Goal: Task Accomplishment & Management: Manage account settings

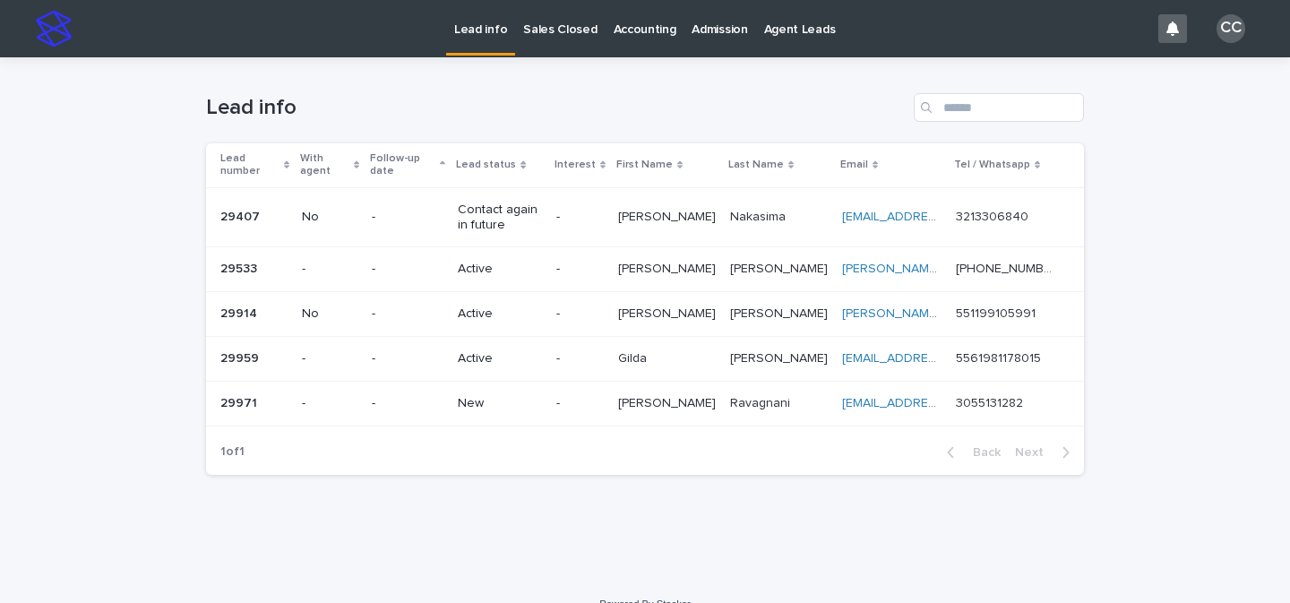
click at [541, 396] on p "New" at bounding box center [499, 403] width 83 height 15
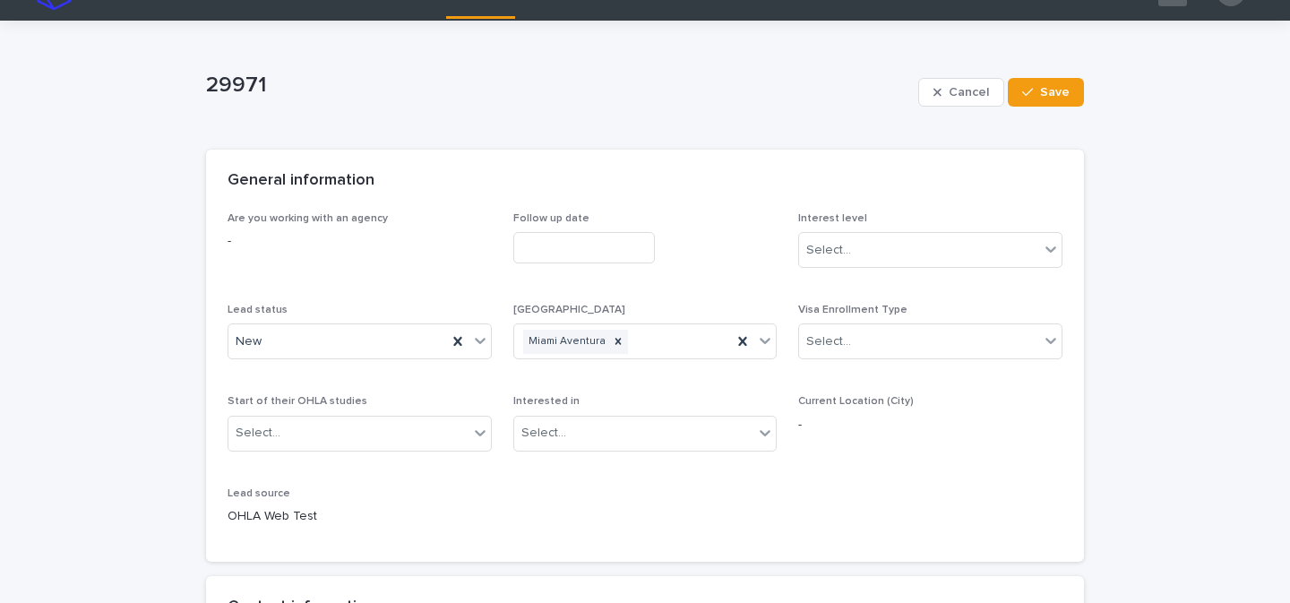
scroll to position [190, 0]
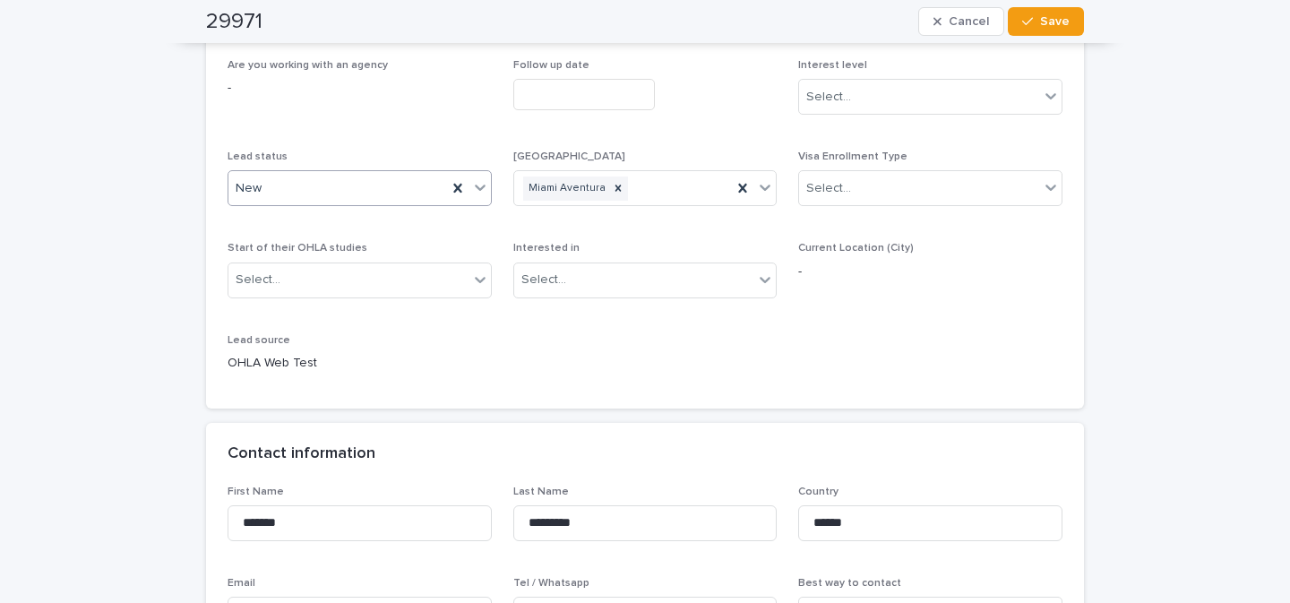
click at [471, 192] on icon at bounding box center [480, 187] width 18 height 18
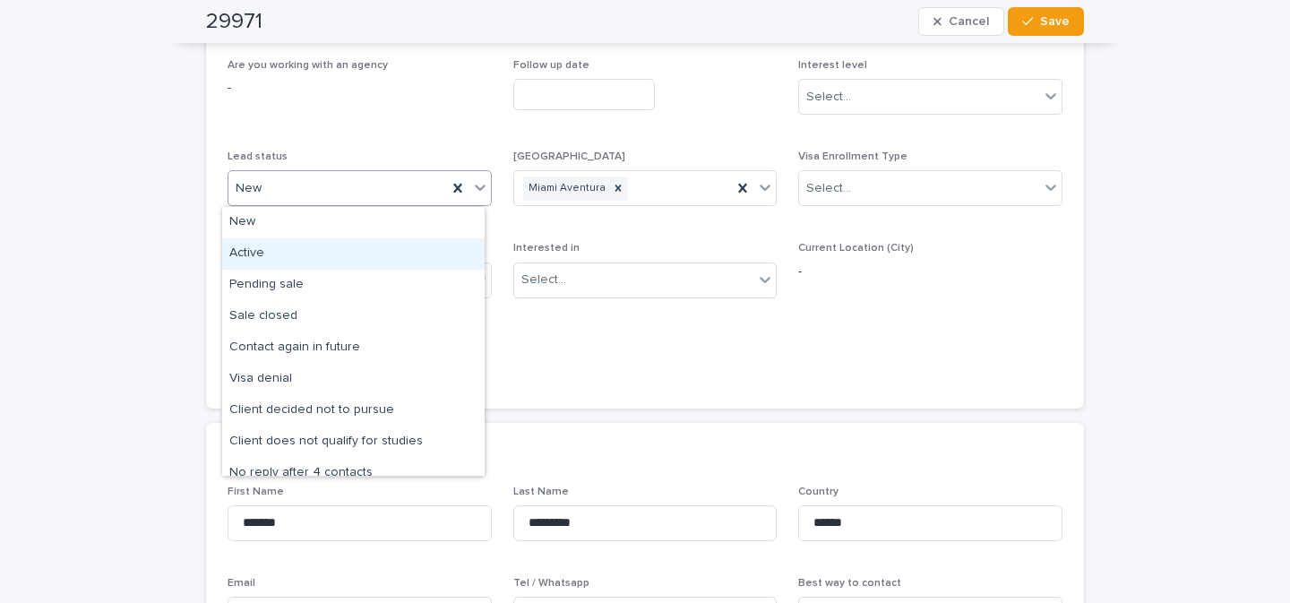
click at [371, 257] on div "Active" at bounding box center [353, 253] width 262 height 31
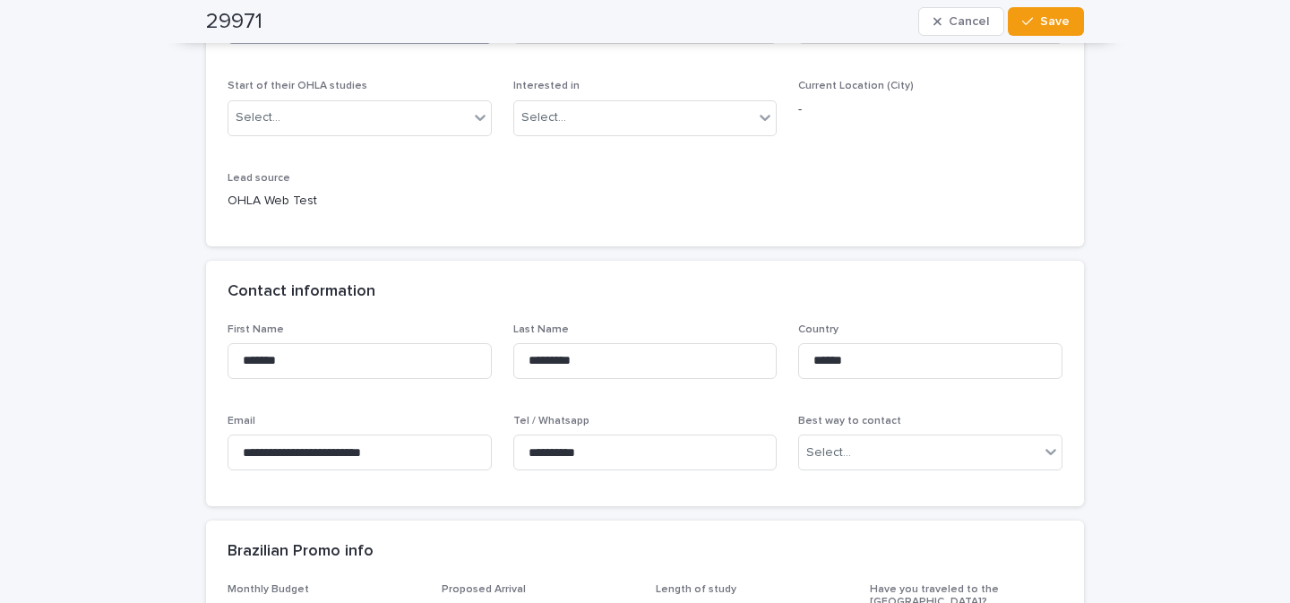
scroll to position [353, 0]
click at [601, 461] on input "**********" at bounding box center [645, 452] width 264 height 36
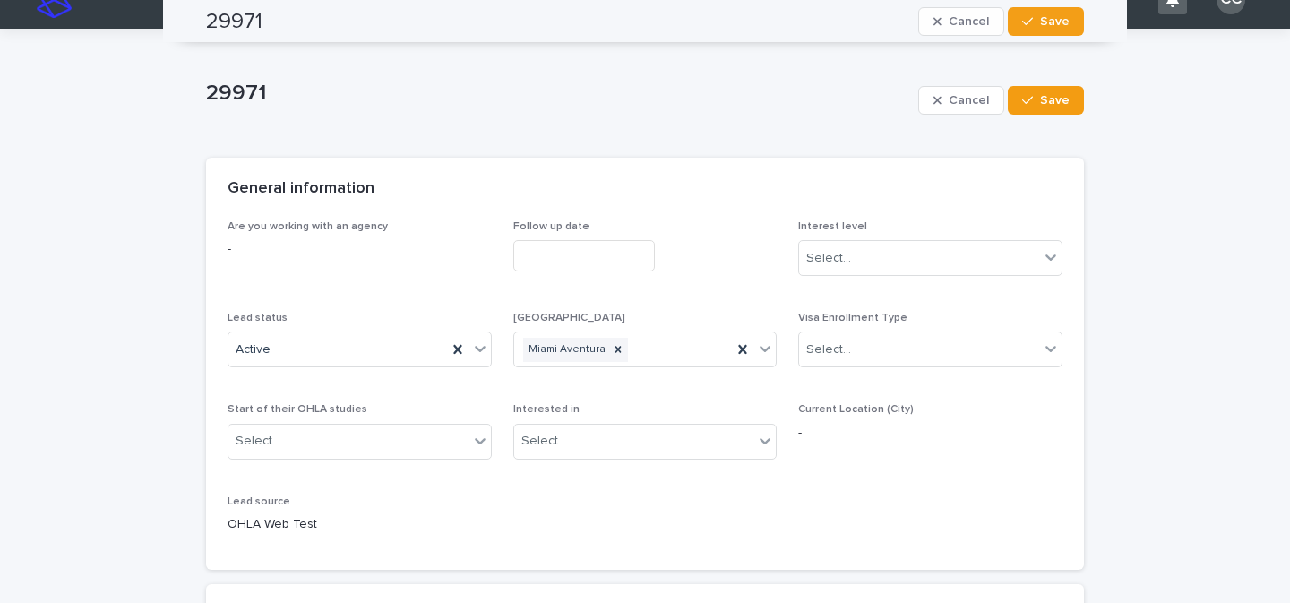
scroll to position [24, 0]
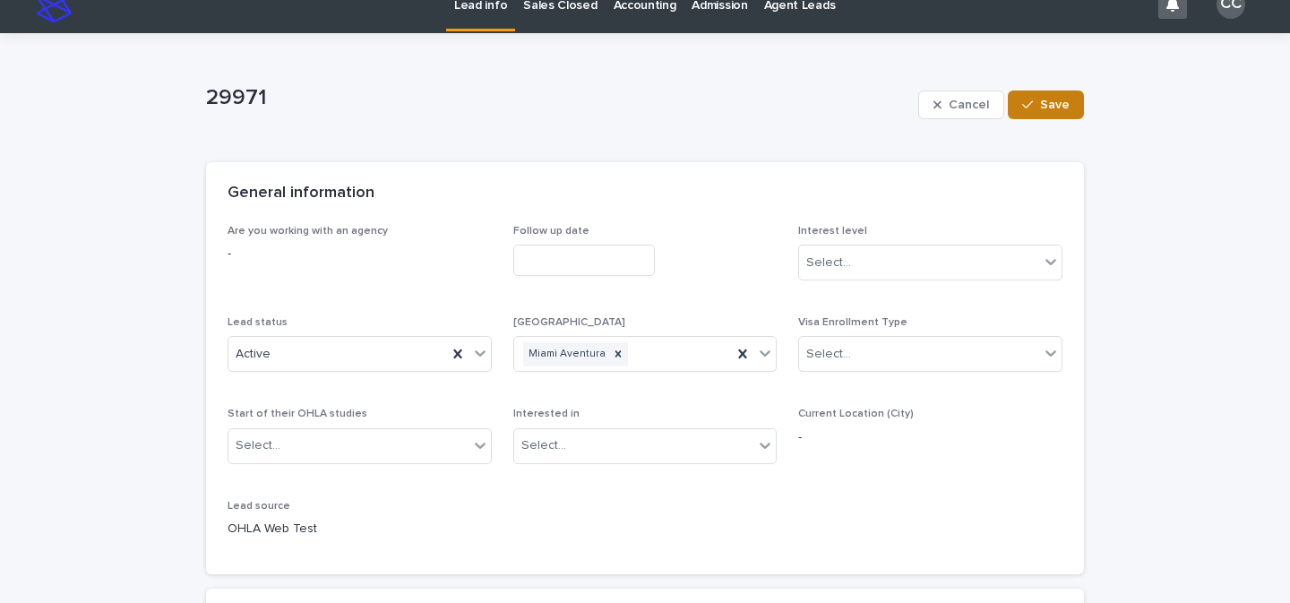
click at [1028, 101] on div "button" at bounding box center [1031, 105] width 18 height 13
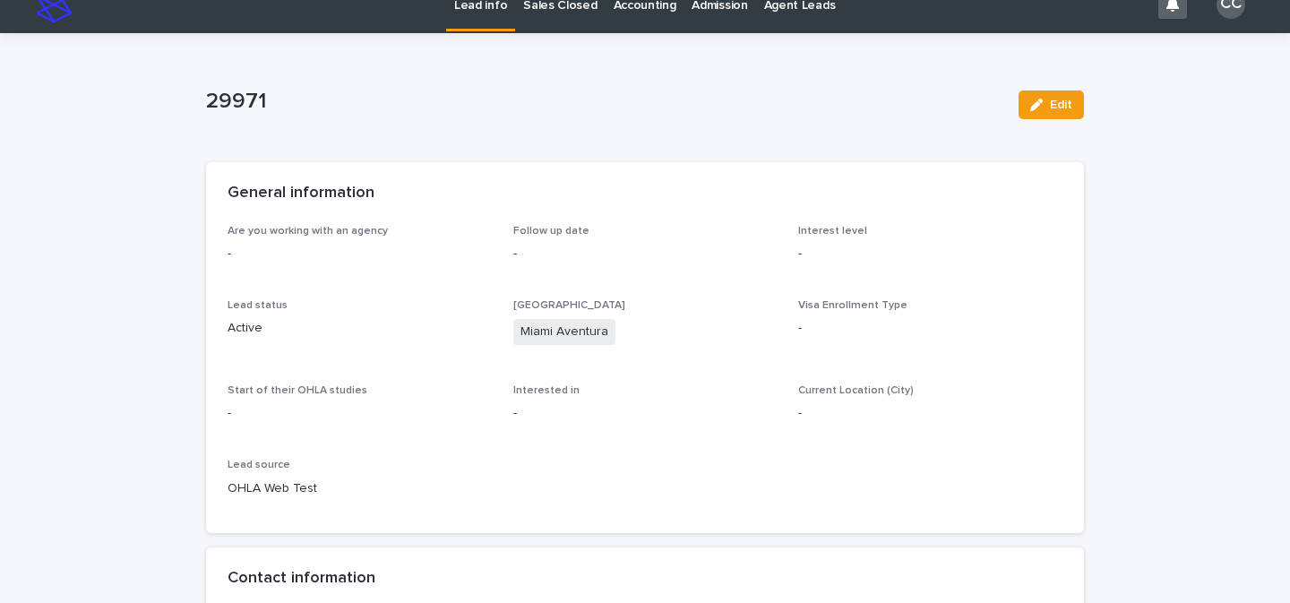
click at [478, 13] on link "Lead info" at bounding box center [480, 2] width 69 height 53
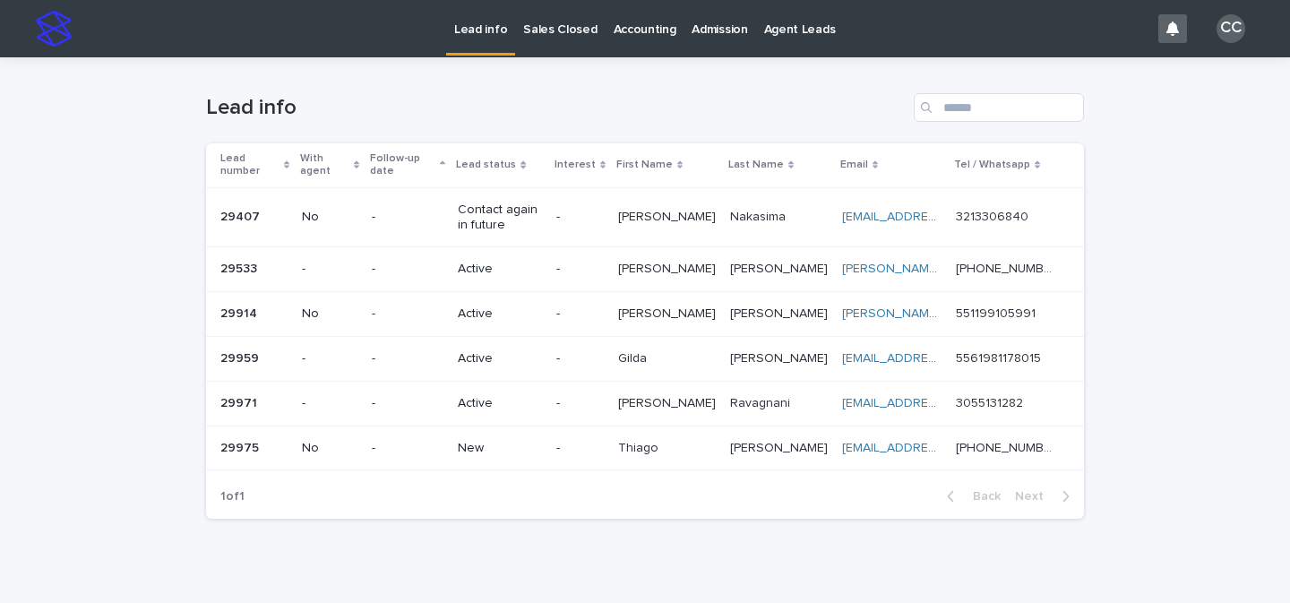
click at [535, 434] on div "New" at bounding box center [499, 449] width 83 height 30
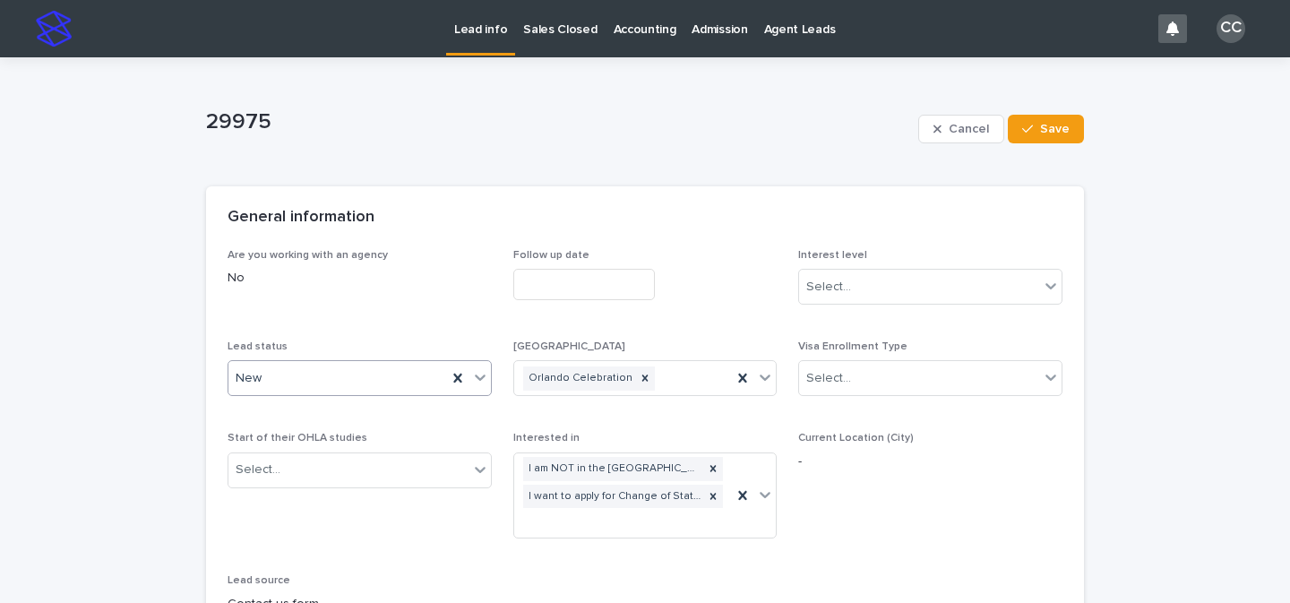
click at [475, 379] on icon at bounding box center [480, 378] width 11 height 6
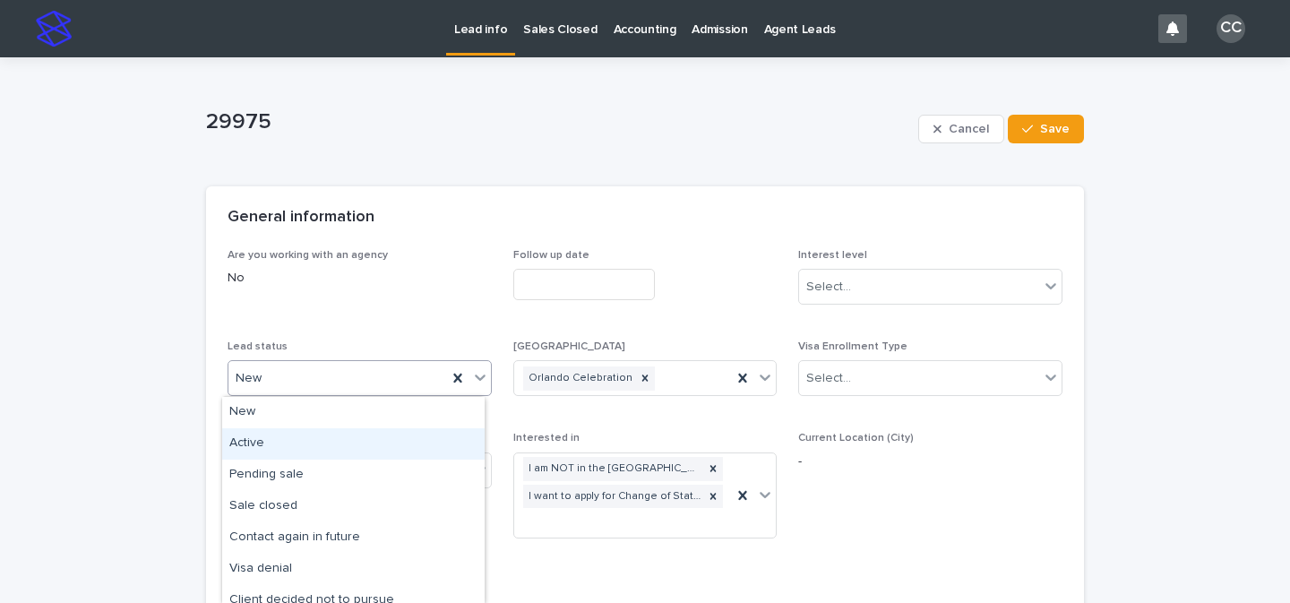
click at [320, 435] on div "Active" at bounding box center [353, 443] width 262 height 31
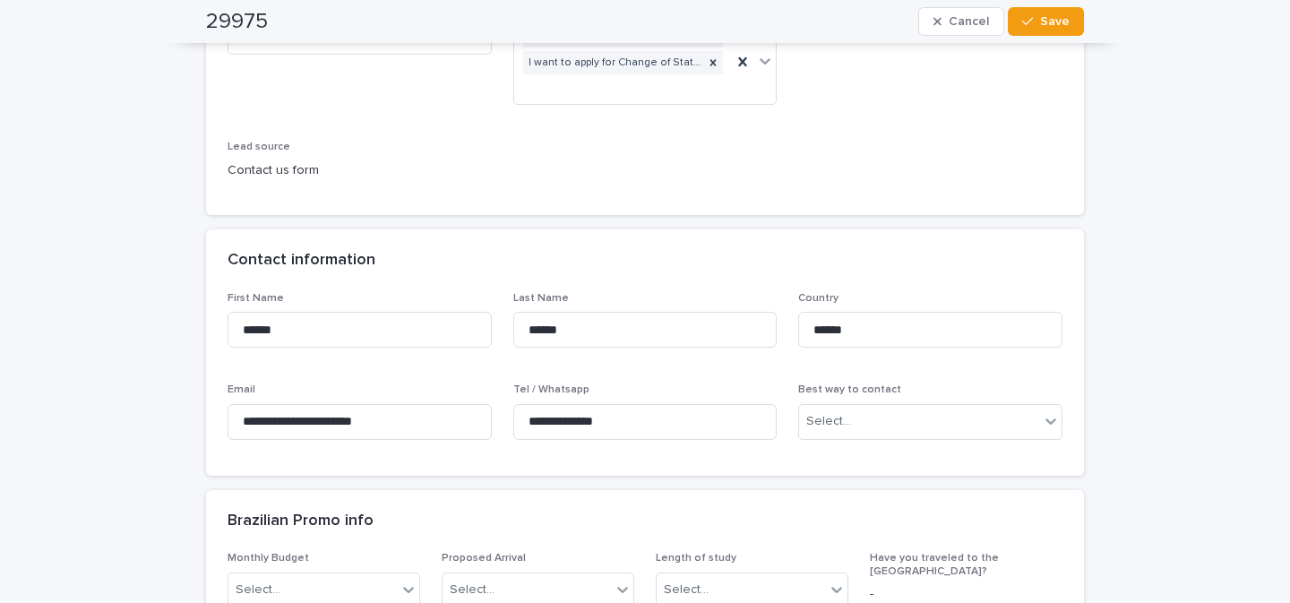
scroll to position [434, 0]
click at [630, 417] on input "**********" at bounding box center [645, 421] width 264 height 36
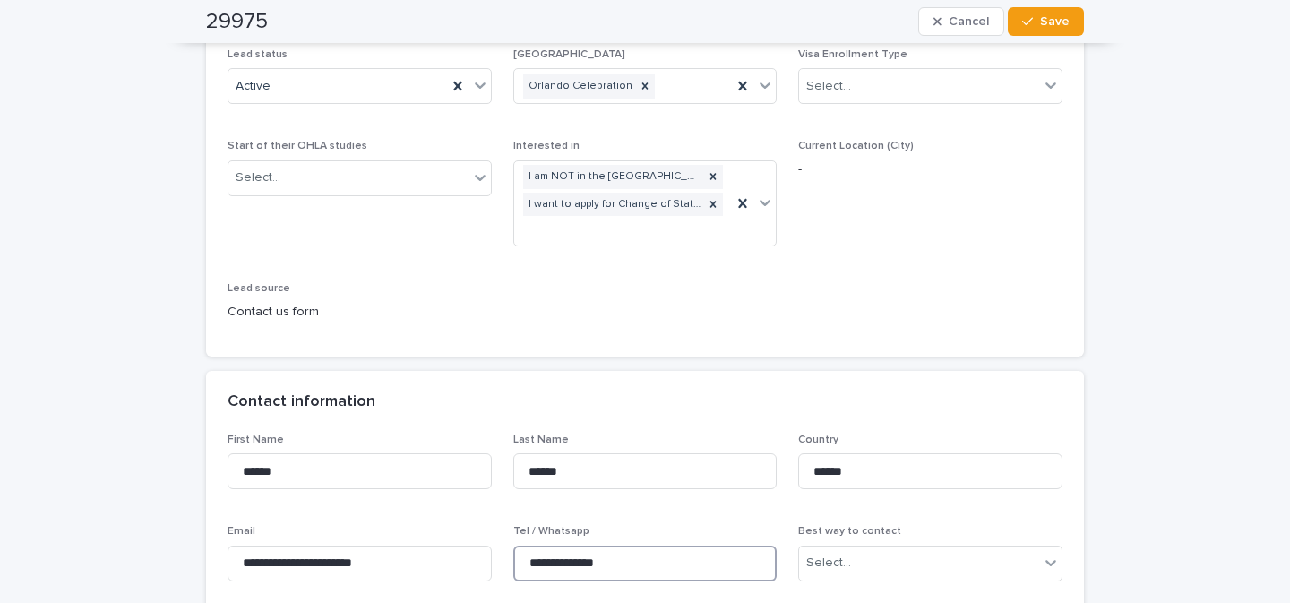
scroll to position [73, 0]
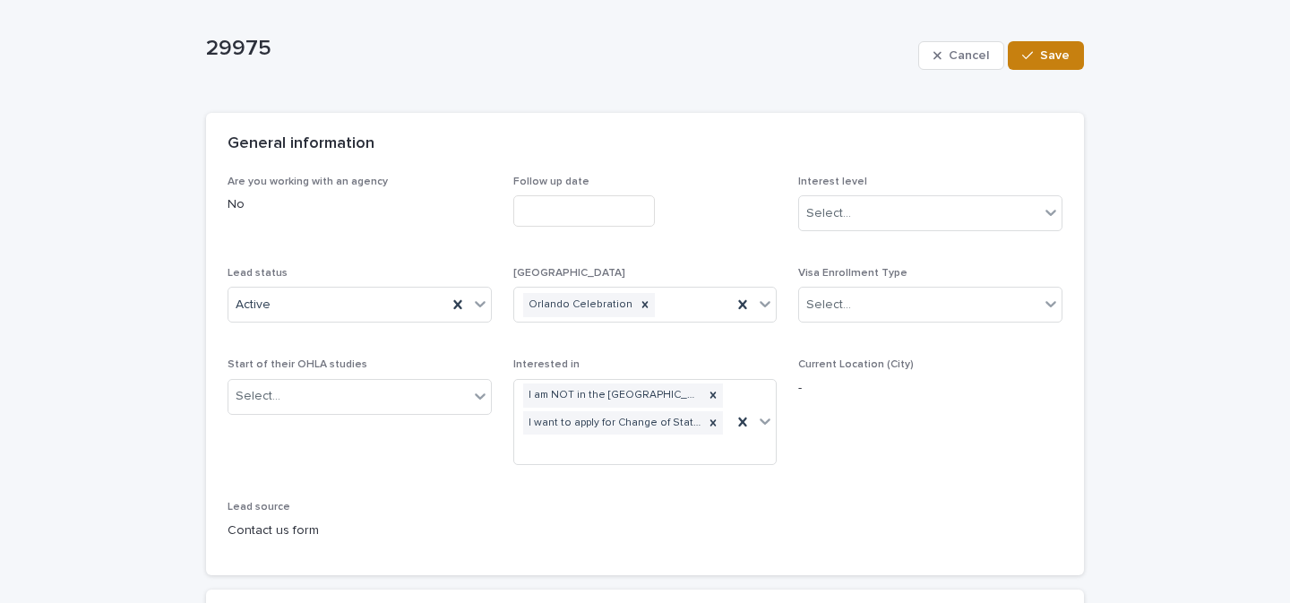
click at [1033, 53] on div "button" at bounding box center [1031, 55] width 18 height 13
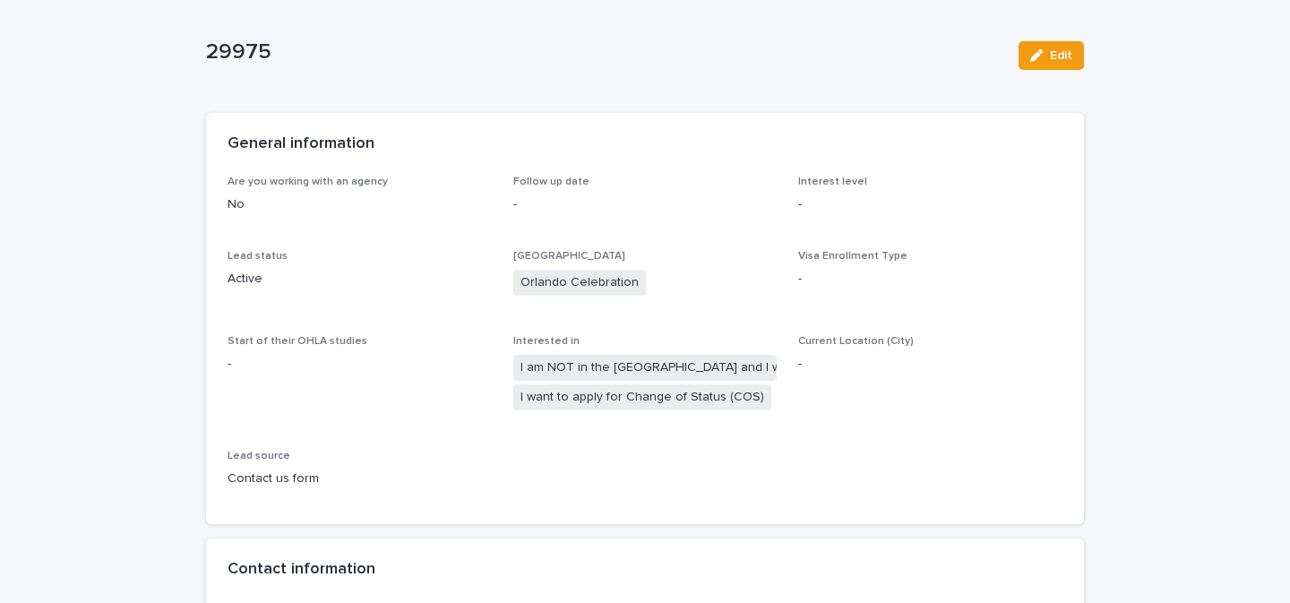
scroll to position [0, 0]
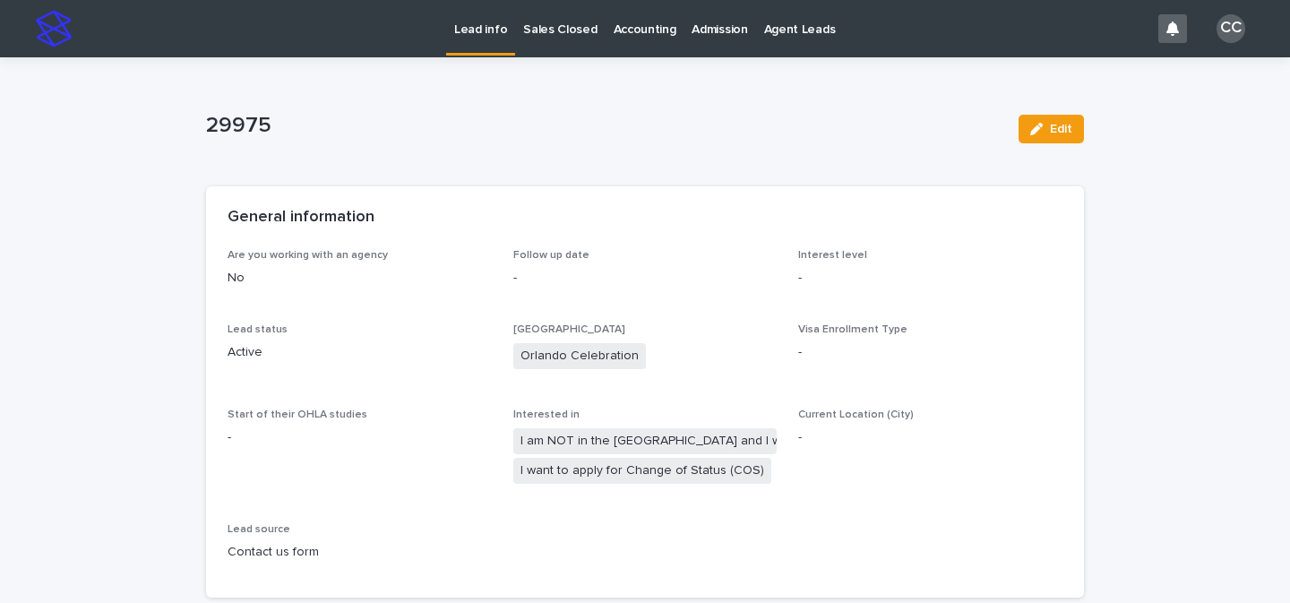
click at [468, 26] on p "Lead info" at bounding box center [480, 19] width 53 height 38
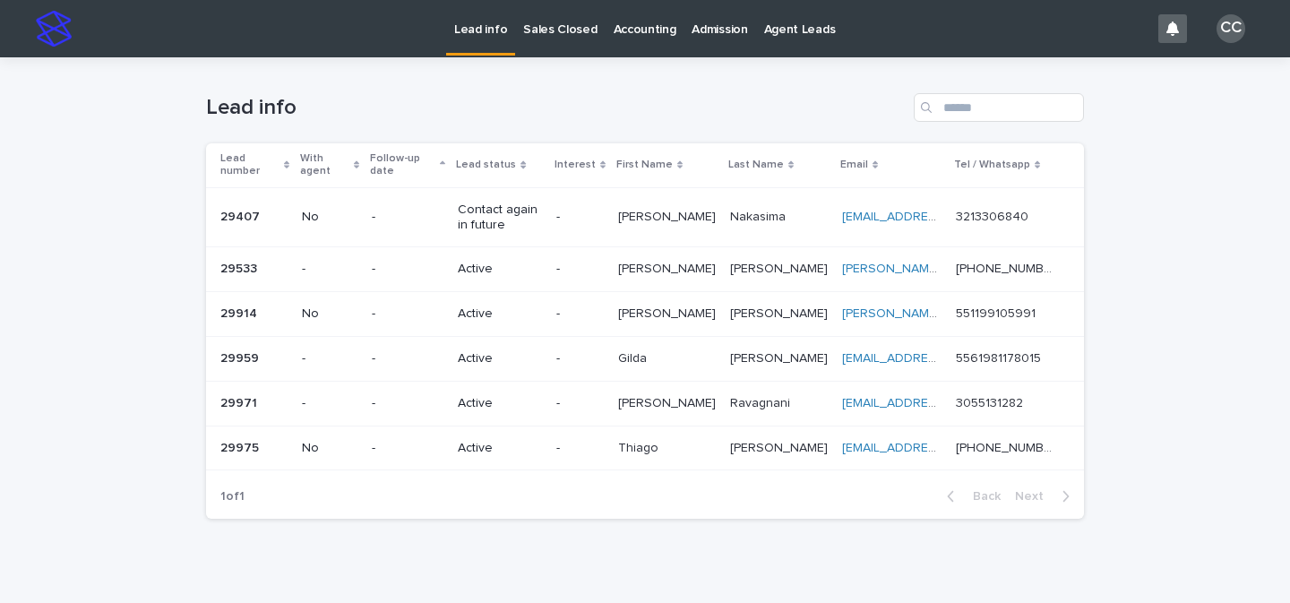
click at [541, 446] on div "Active" at bounding box center [499, 449] width 83 height 30
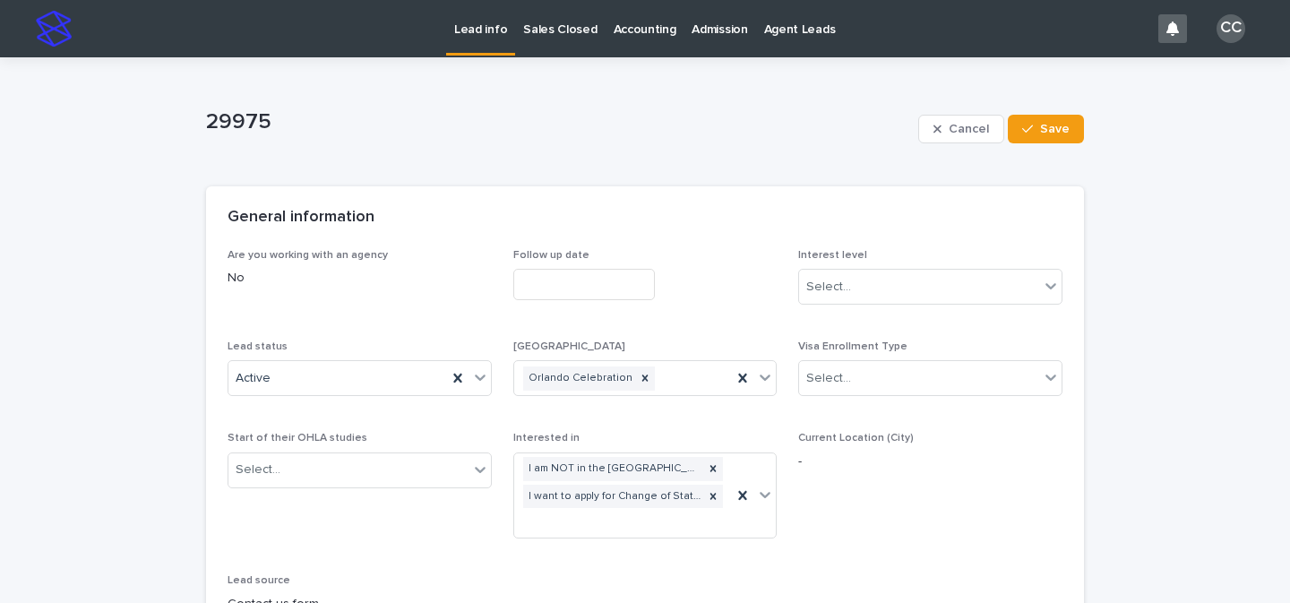
click at [472, 22] on p "Lead info" at bounding box center [480, 19] width 53 height 38
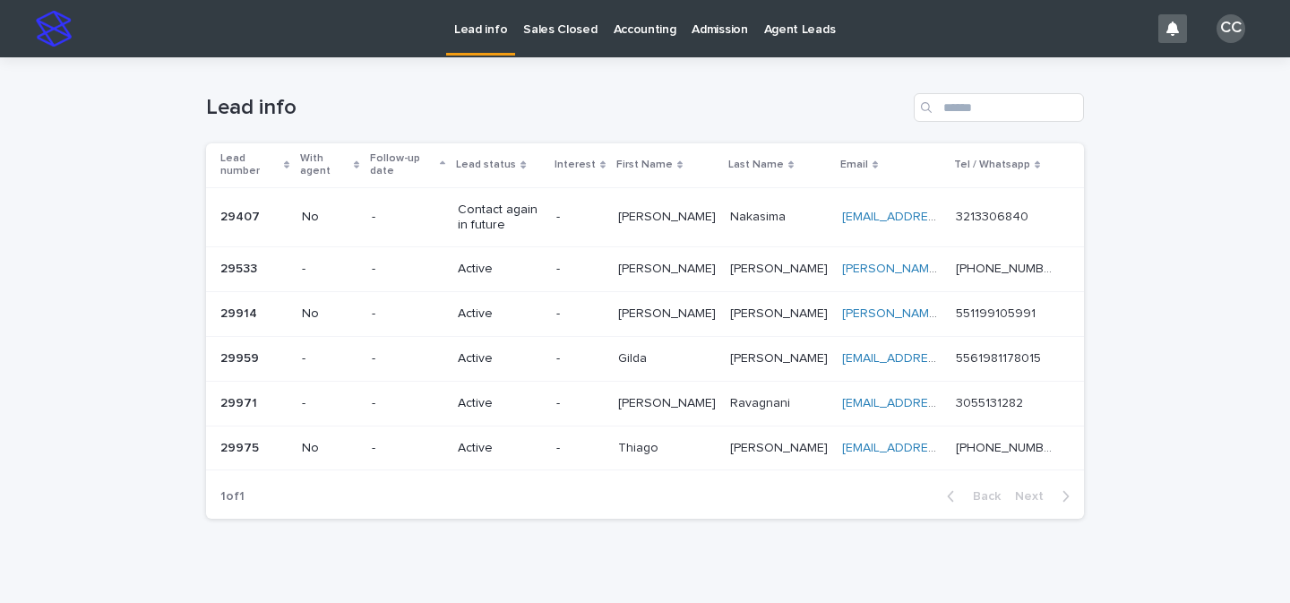
click at [604, 445] on div "-" at bounding box center [579, 449] width 47 height 30
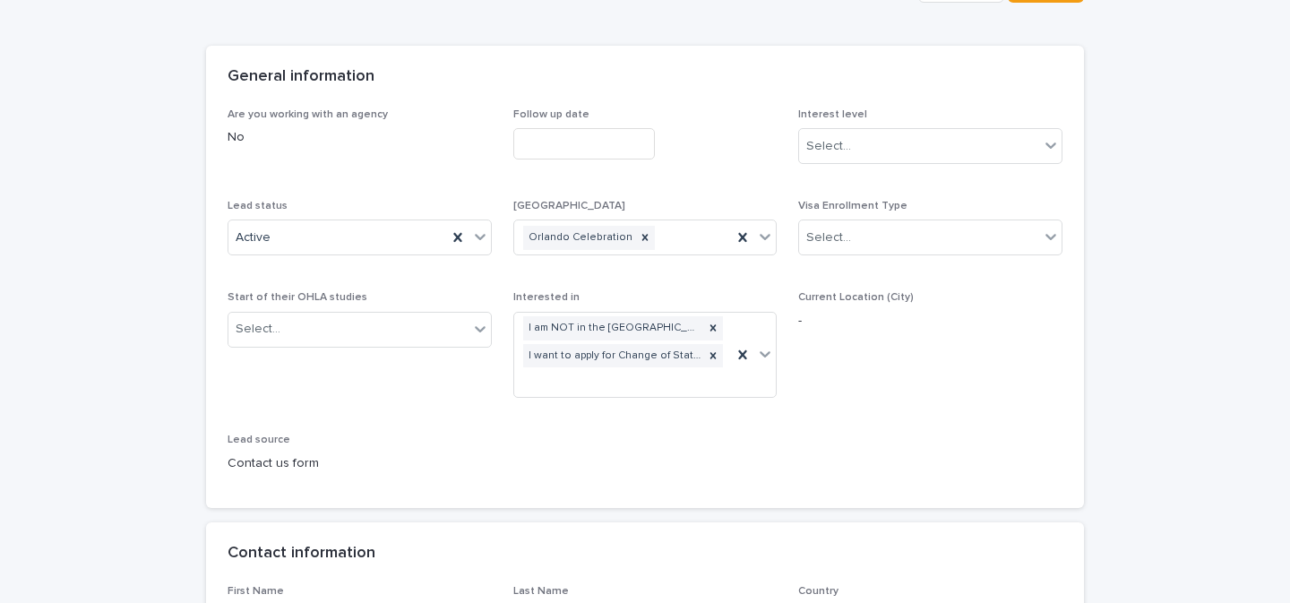
scroll to position [149, 0]
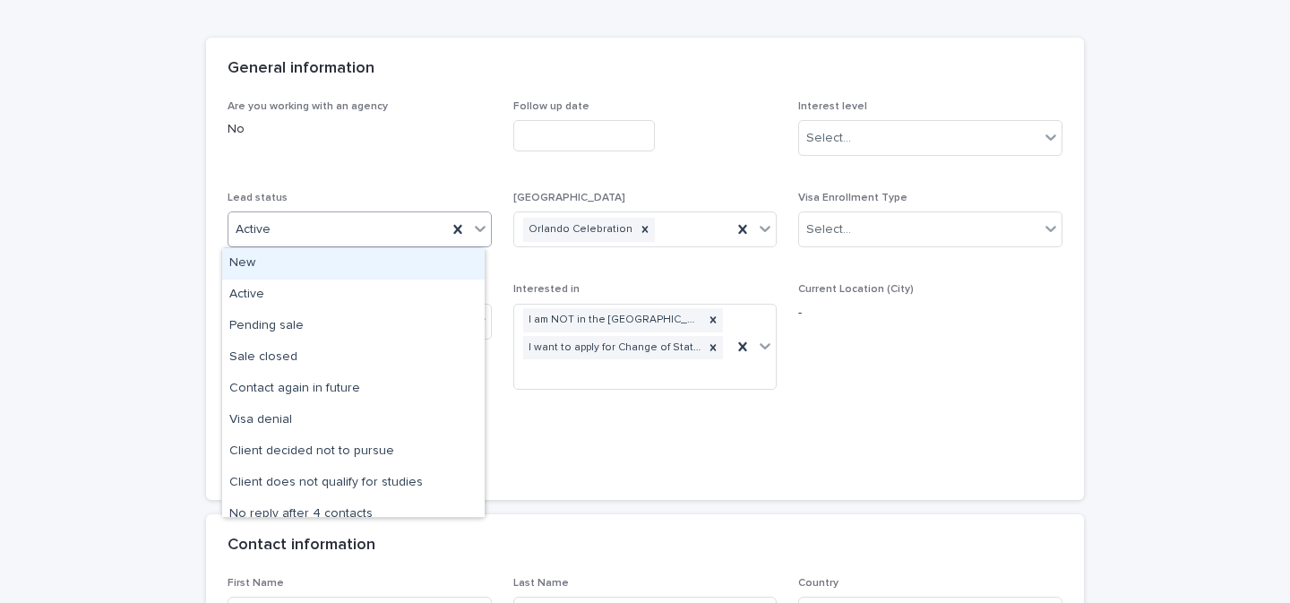
click at [476, 235] on icon at bounding box center [480, 228] width 18 height 18
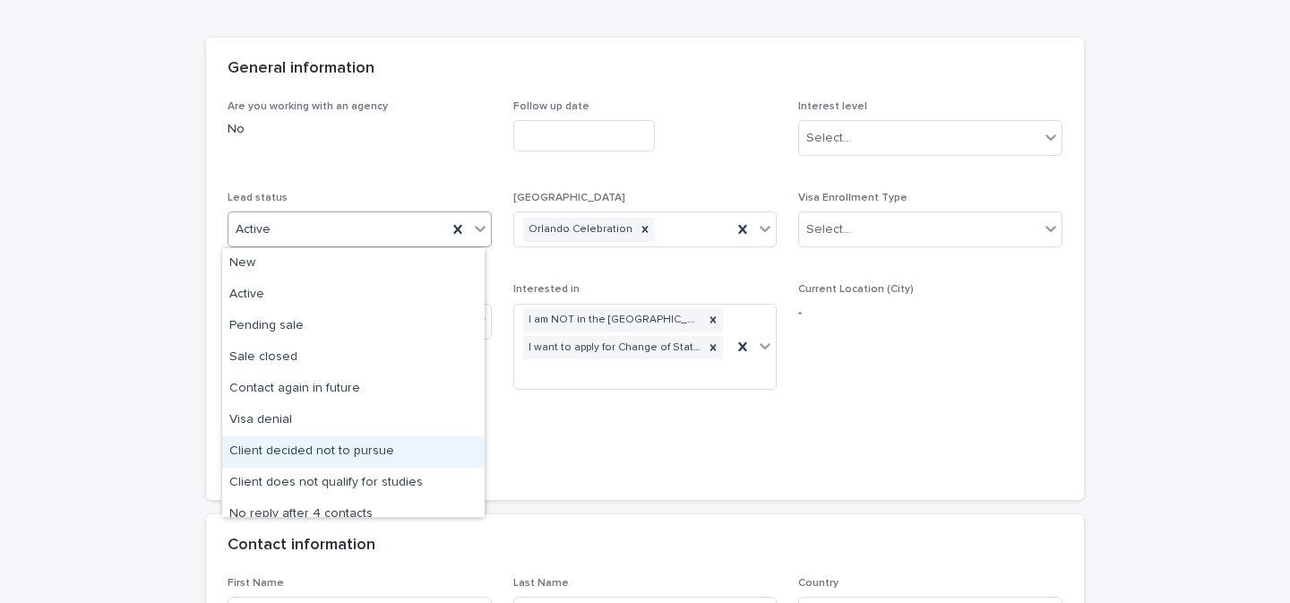
click at [393, 454] on div "Client decided not to pursue" at bounding box center [353, 451] width 262 height 31
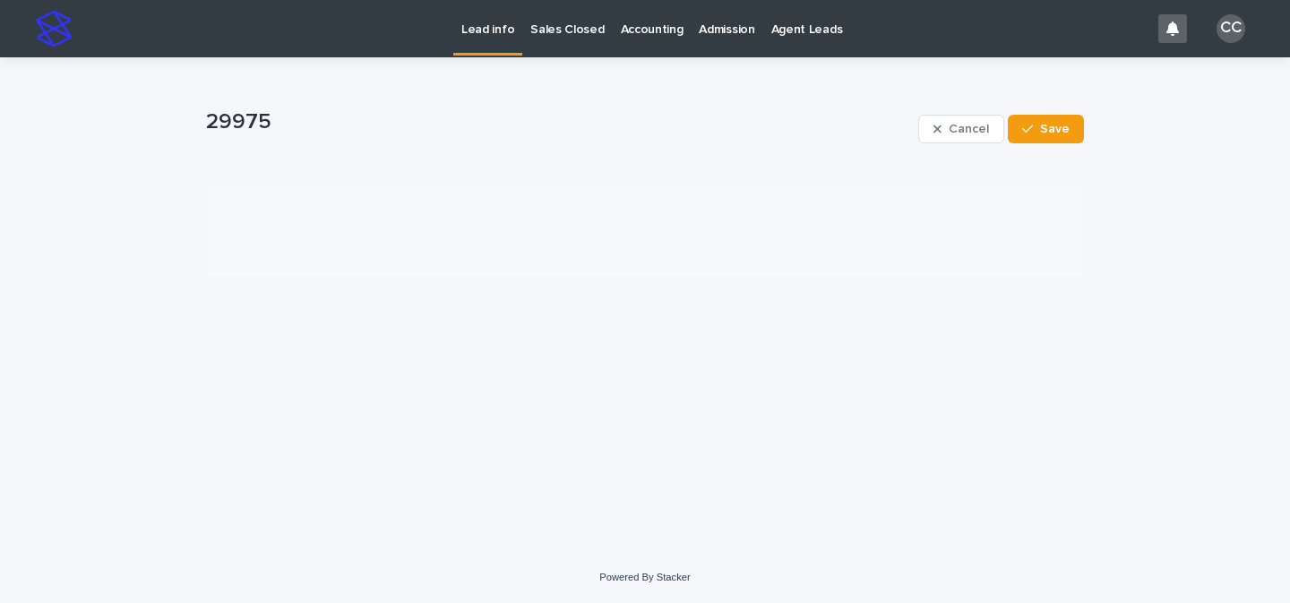
scroll to position [0, 0]
click at [1057, 132] on span "Save" at bounding box center [1055, 129] width 30 height 13
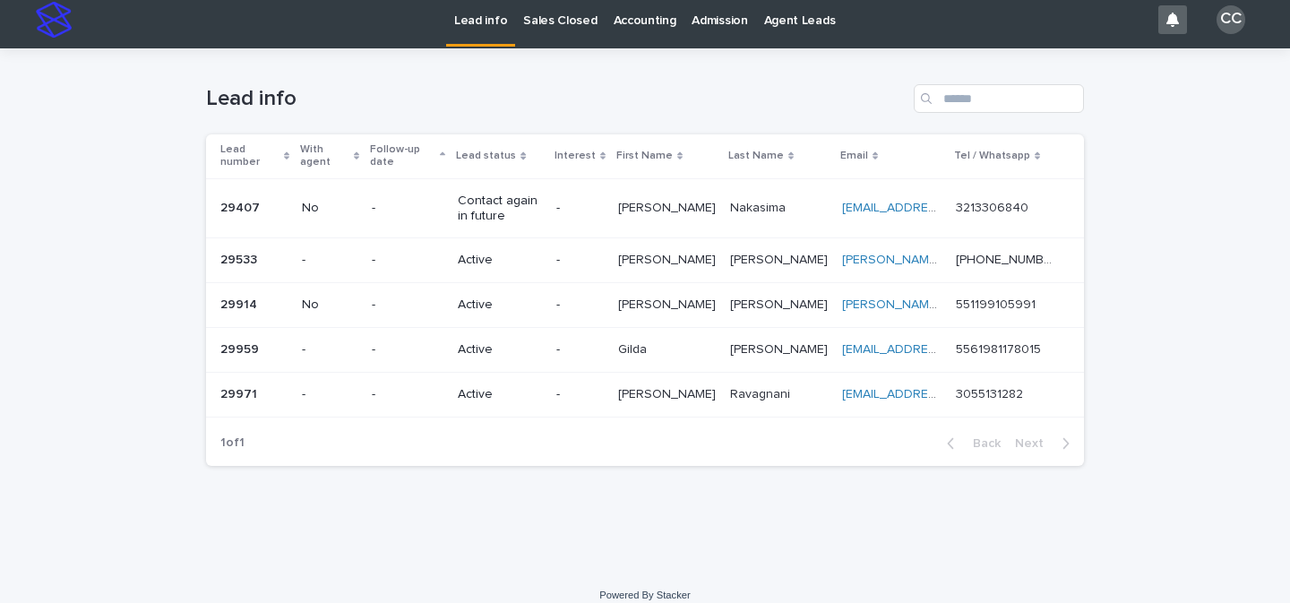
scroll to position [13, 0]
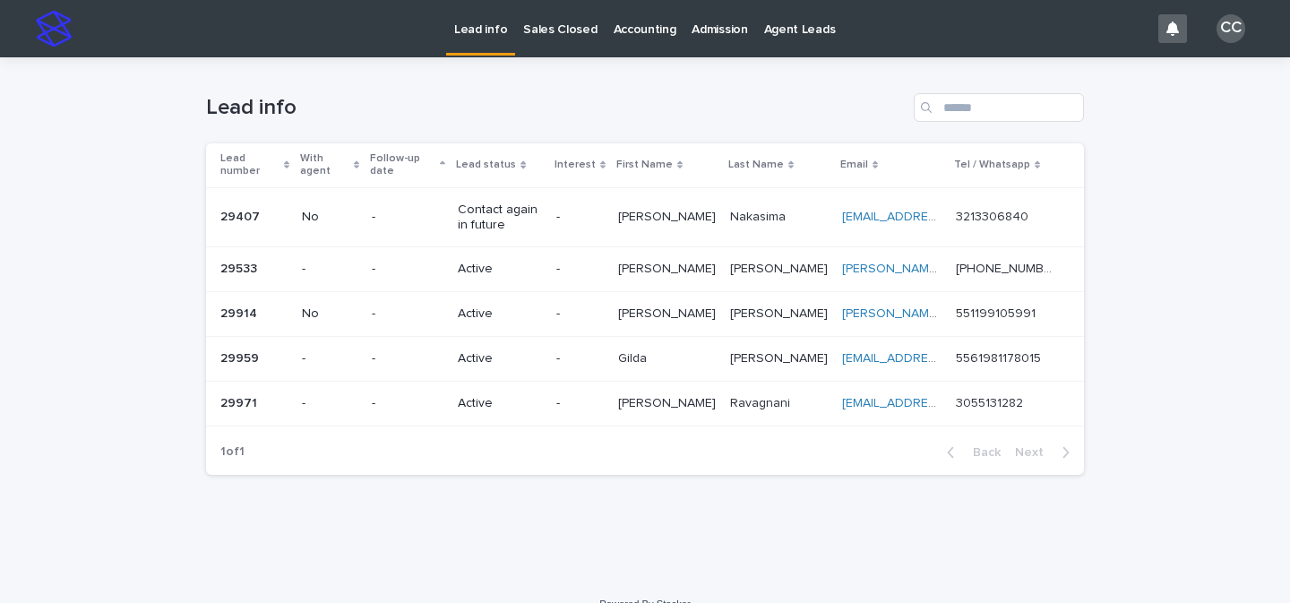
click at [604, 351] on p "-" at bounding box center [579, 358] width 47 height 15
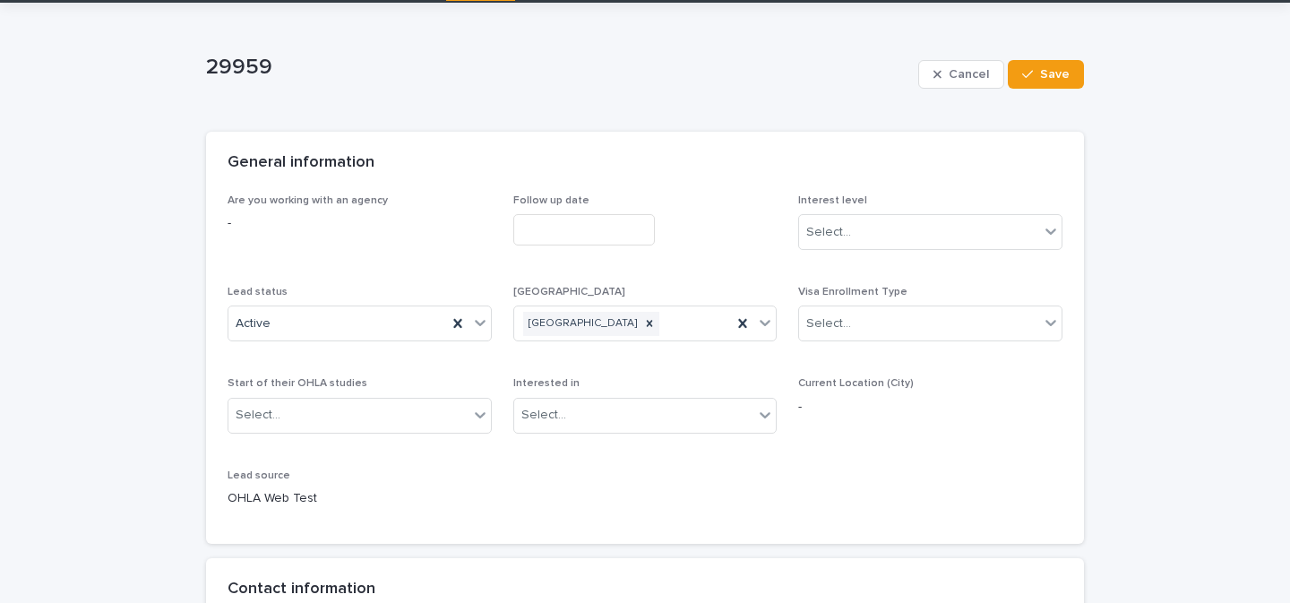
scroll to position [163, 0]
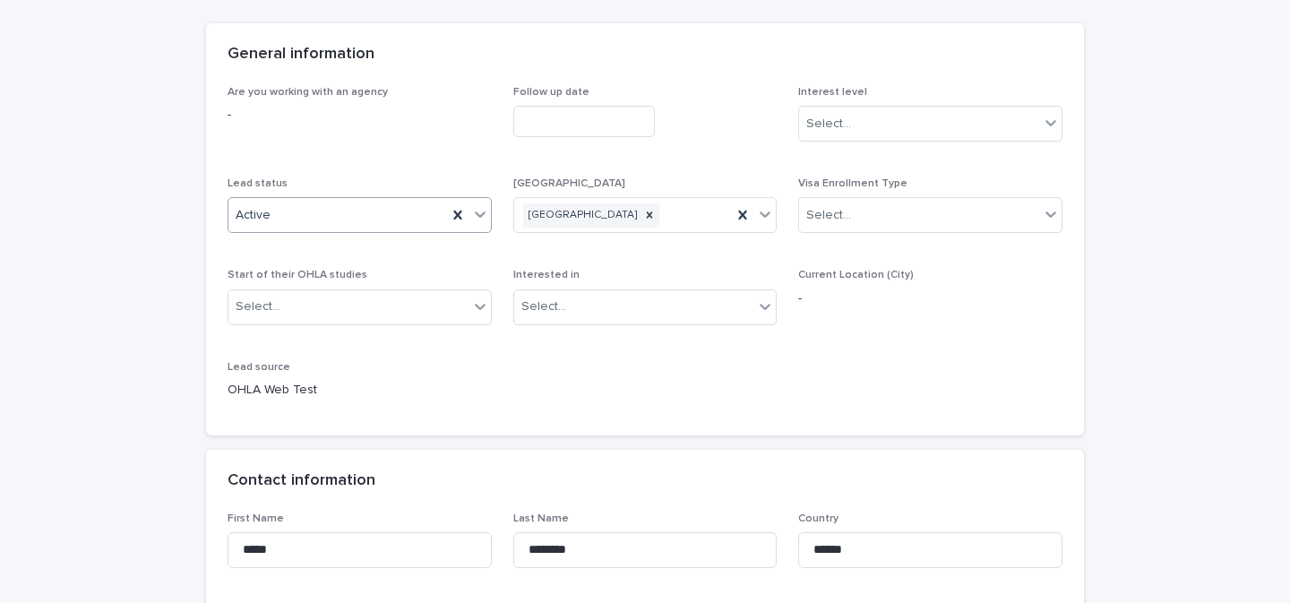
click at [478, 216] on icon at bounding box center [480, 214] width 18 height 18
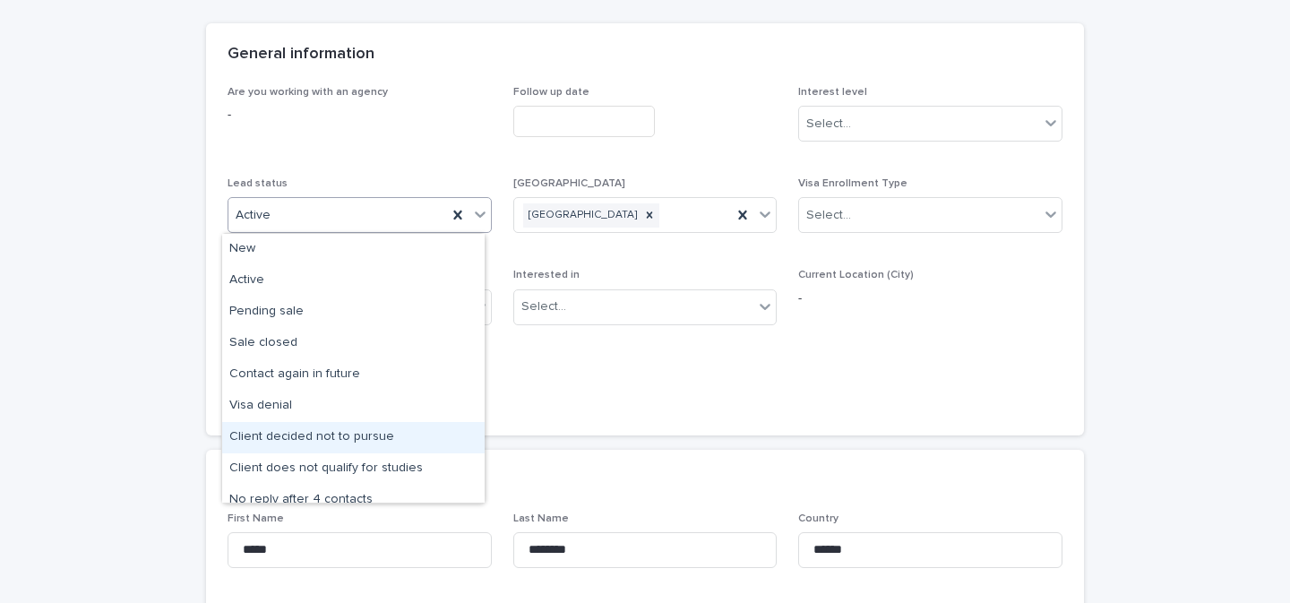
click at [391, 434] on div "Client decided not to pursue" at bounding box center [353, 437] width 262 height 31
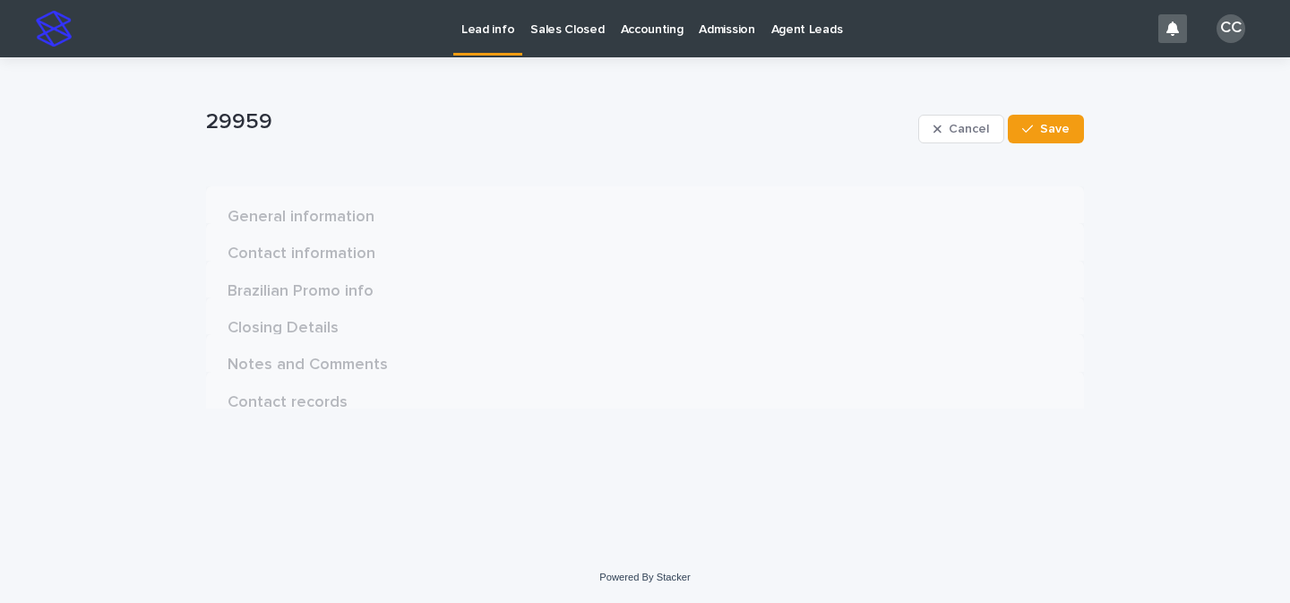
scroll to position [0, 0]
click at [1062, 137] on button "Save" at bounding box center [1046, 129] width 76 height 29
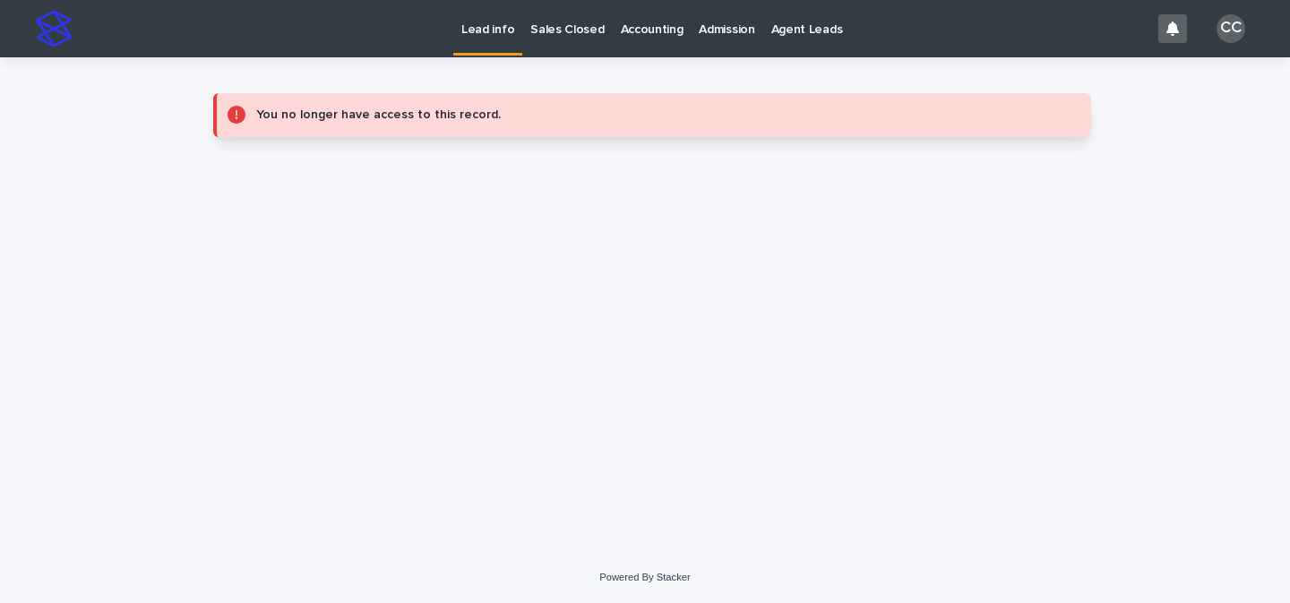
click at [479, 17] on p "Lead info" at bounding box center [487, 19] width 53 height 38
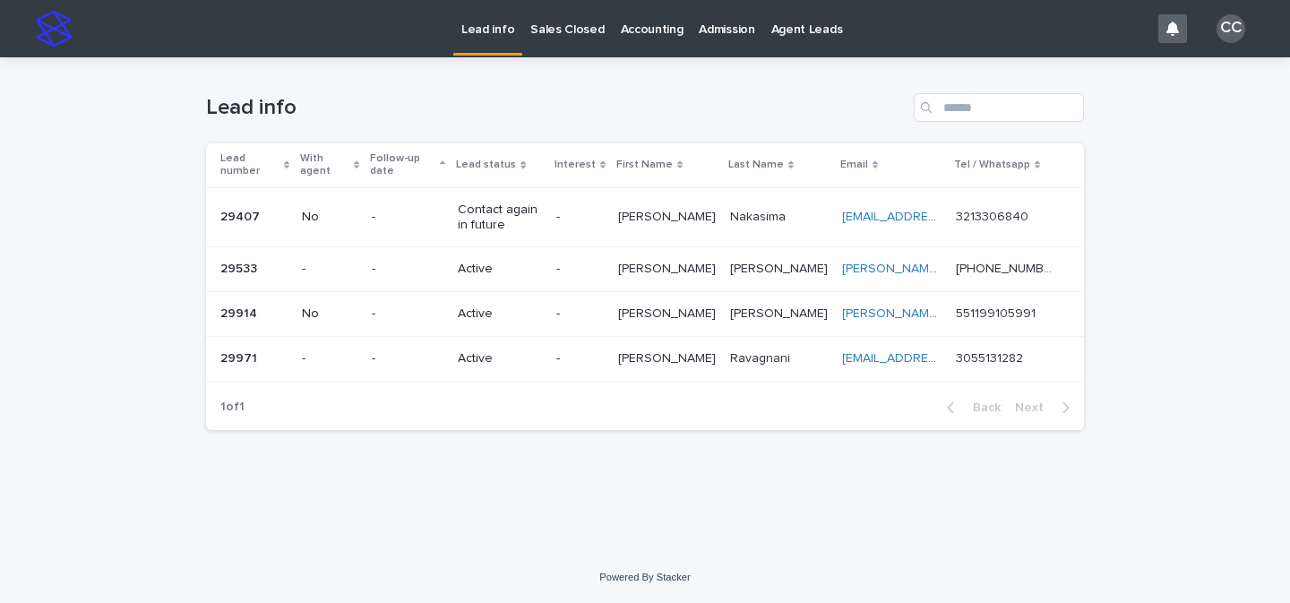
click at [443, 206] on div "-" at bounding box center [408, 215] width 72 height 19
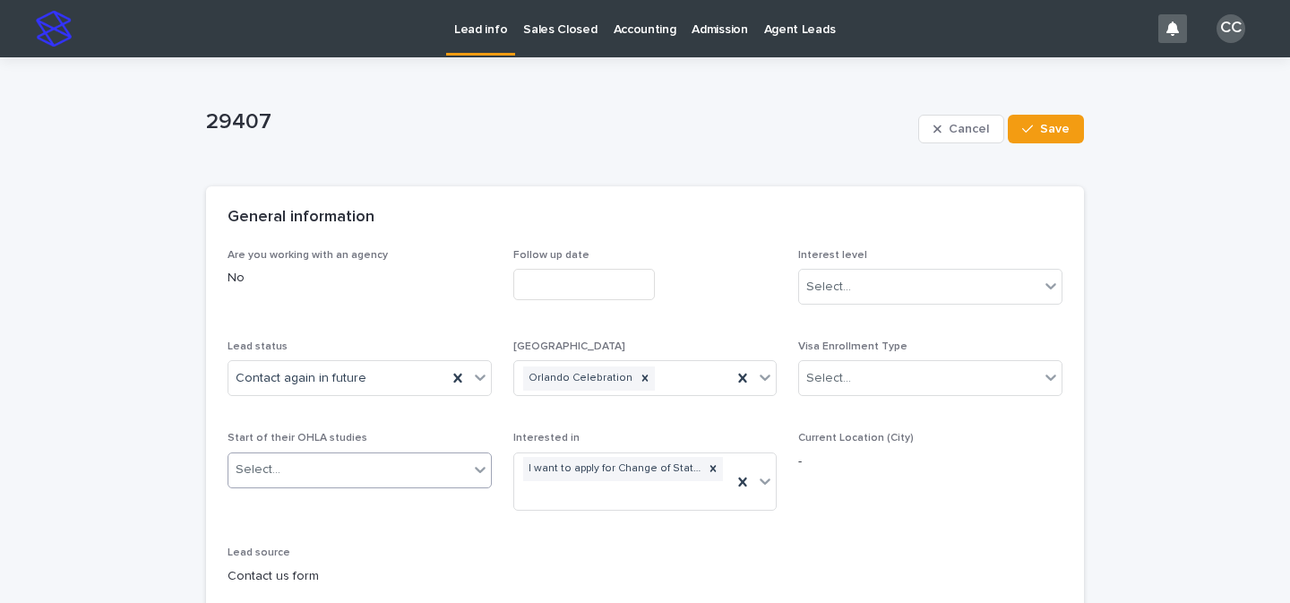
scroll to position [135, 0]
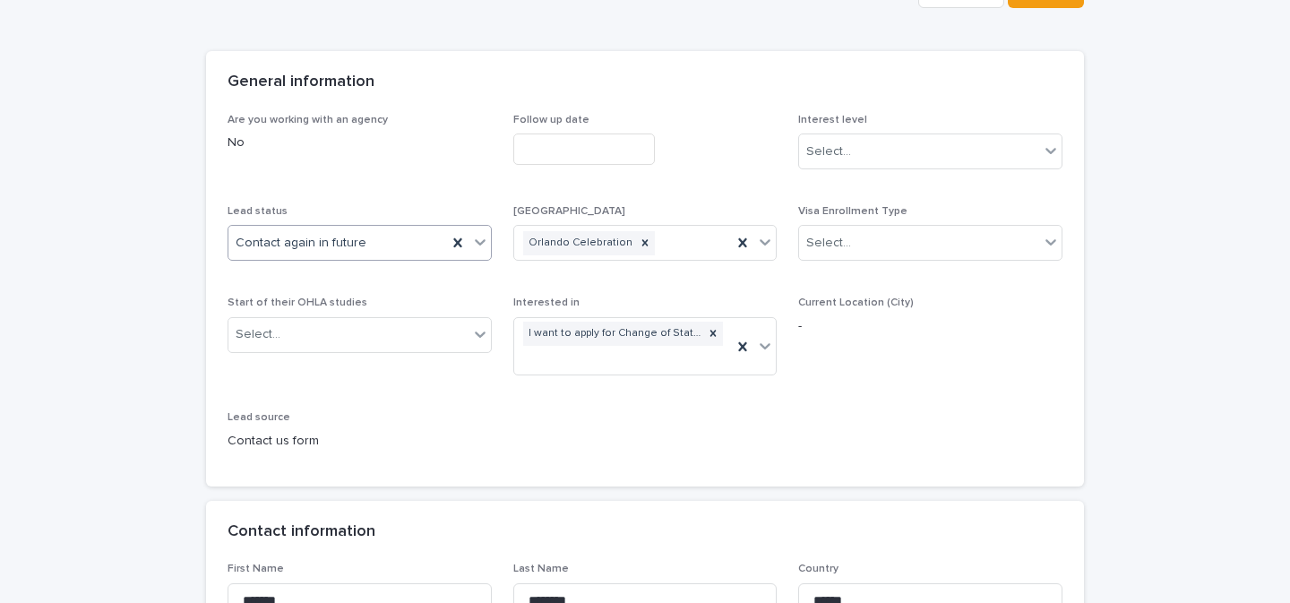
click at [471, 248] on icon at bounding box center [480, 242] width 18 height 18
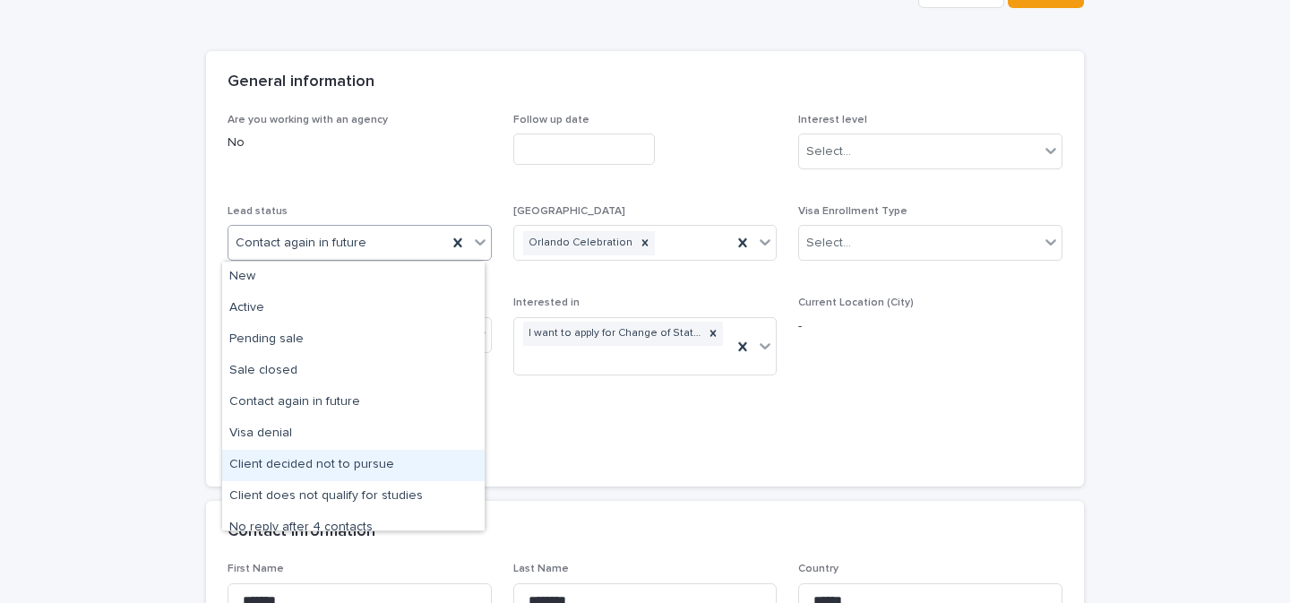
click at [357, 462] on div "Client decided not to pursue" at bounding box center [353, 465] width 262 height 31
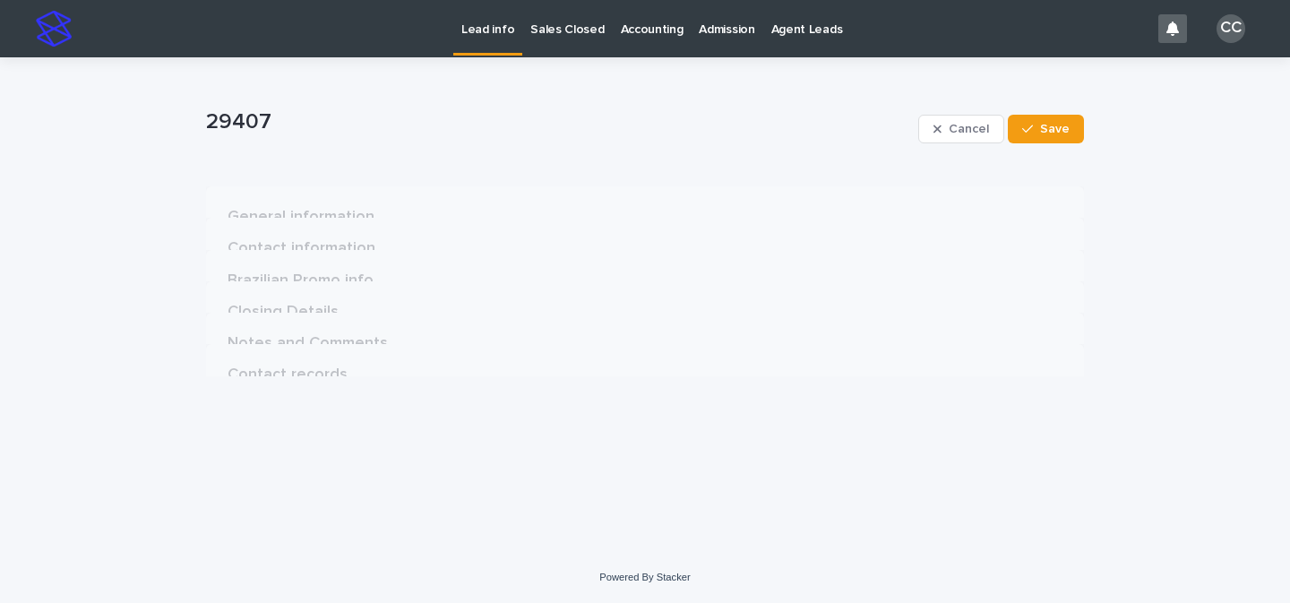
scroll to position [0, 0]
click at [1058, 141] on button "Save" at bounding box center [1046, 129] width 76 height 29
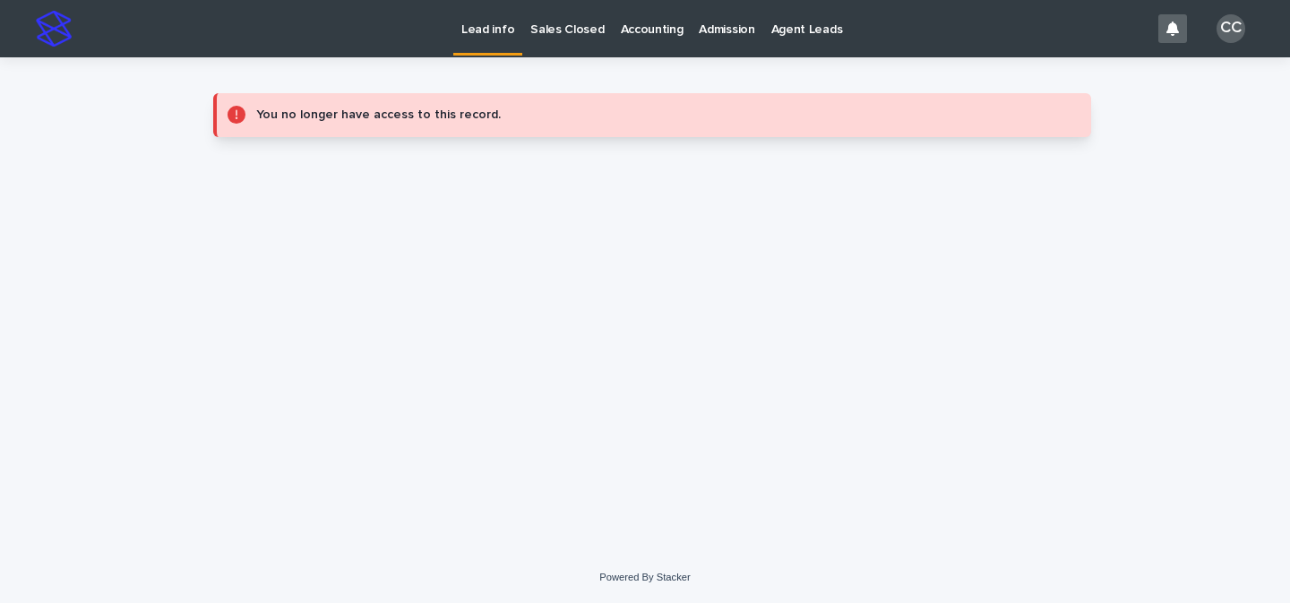
click at [471, 25] on p "Lead info" at bounding box center [487, 19] width 53 height 38
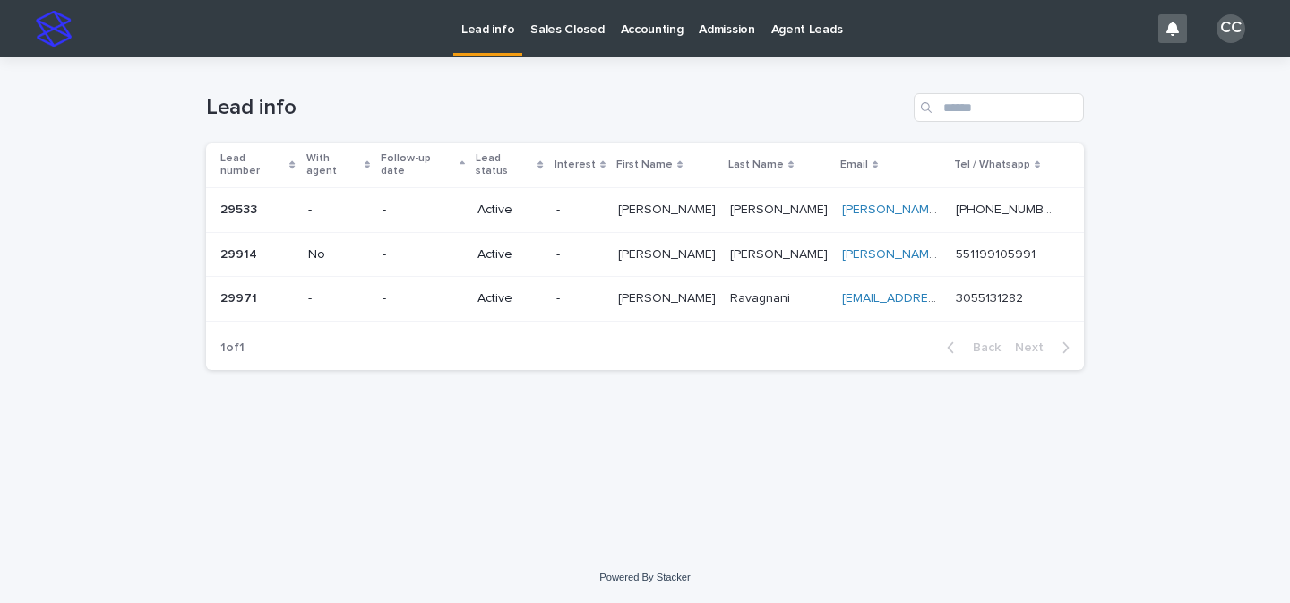
click at [604, 291] on p "-" at bounding box center [579, 298] width 47 height 15
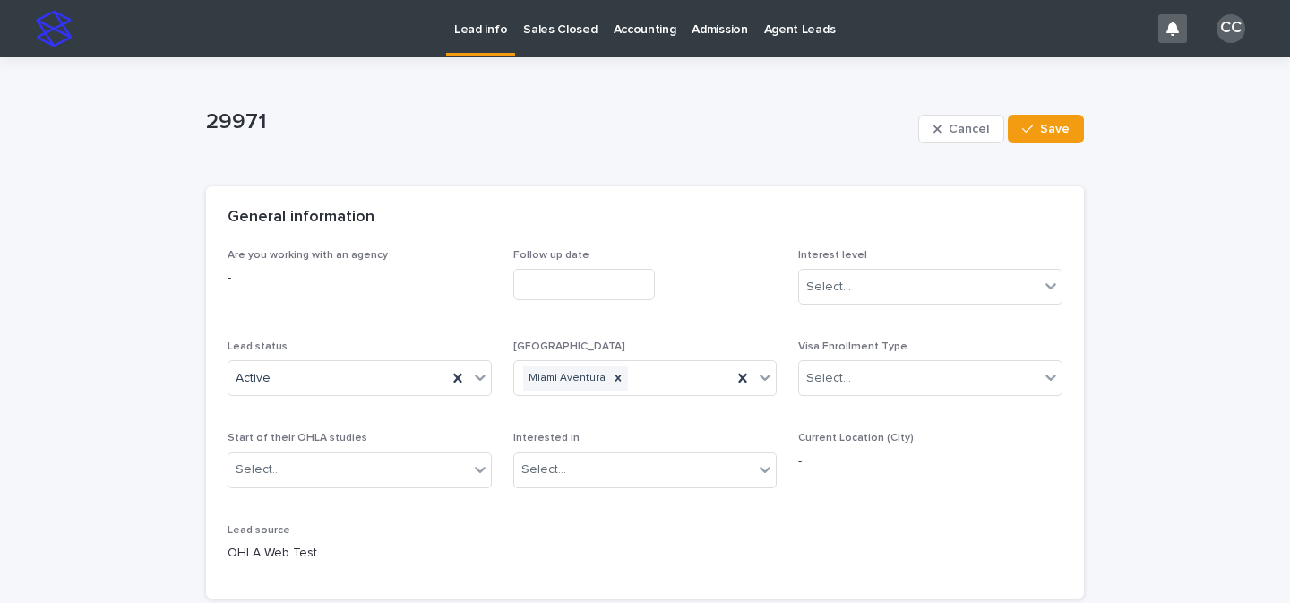
scroll to position [143, 0]
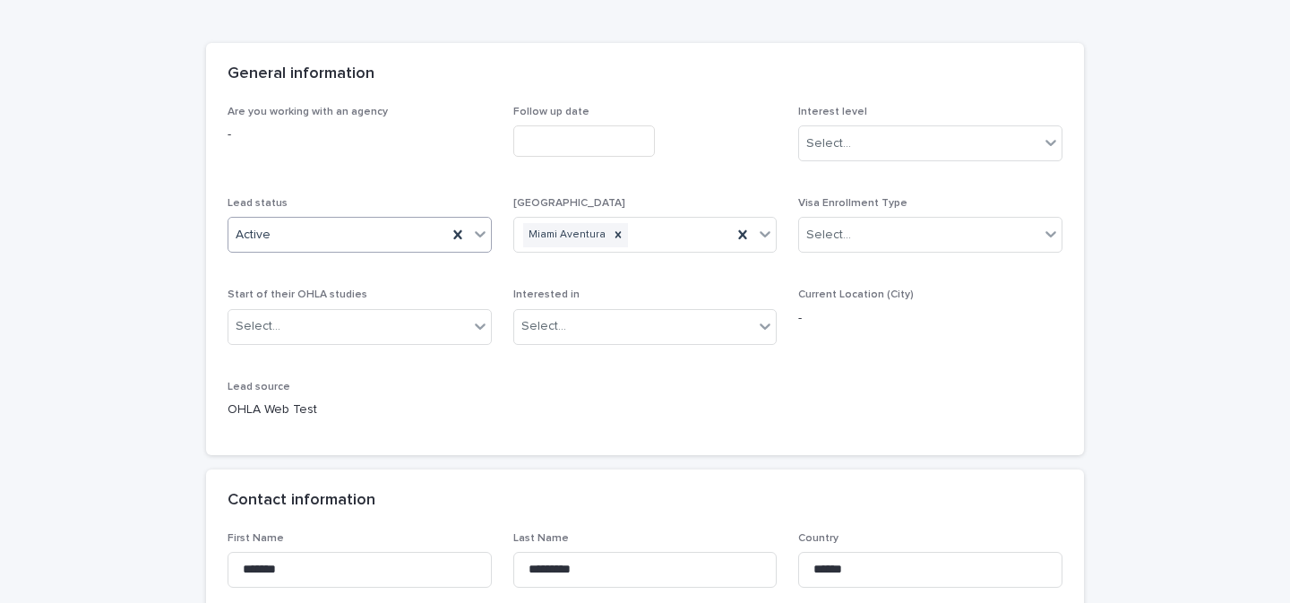
click at [471, 231] on icon at bounding box center [480, 234] width 18 height 18
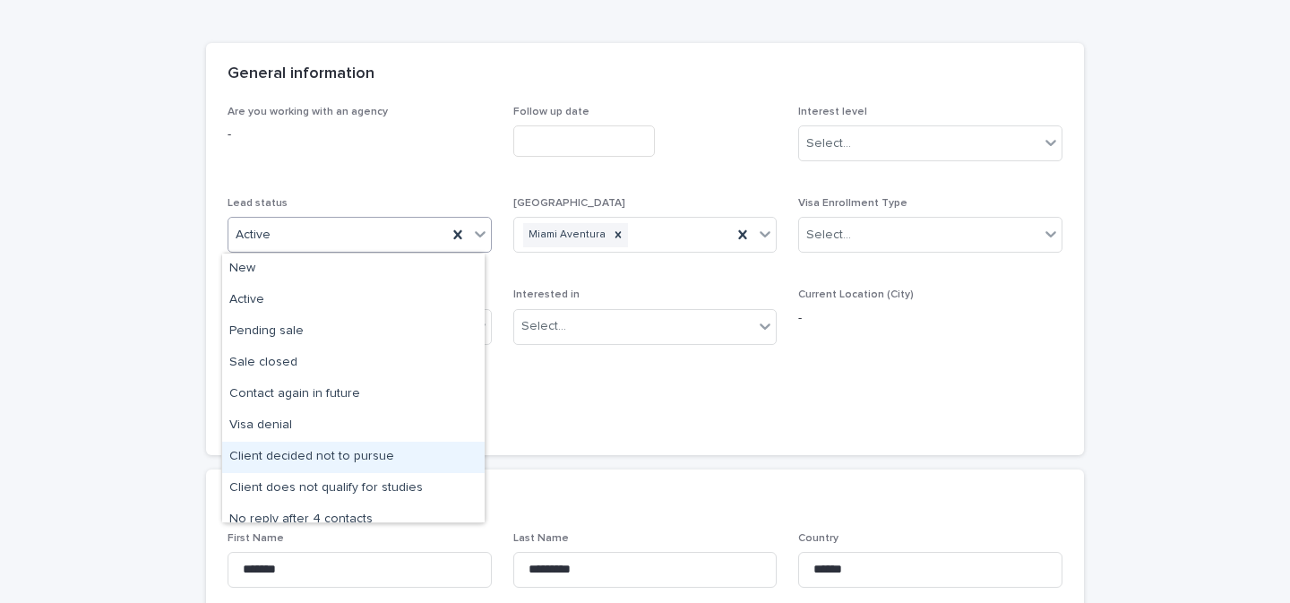
click at [346, 452] on div "Client decided not to pursue" at bounding box center [353, 457] width 262 height 31
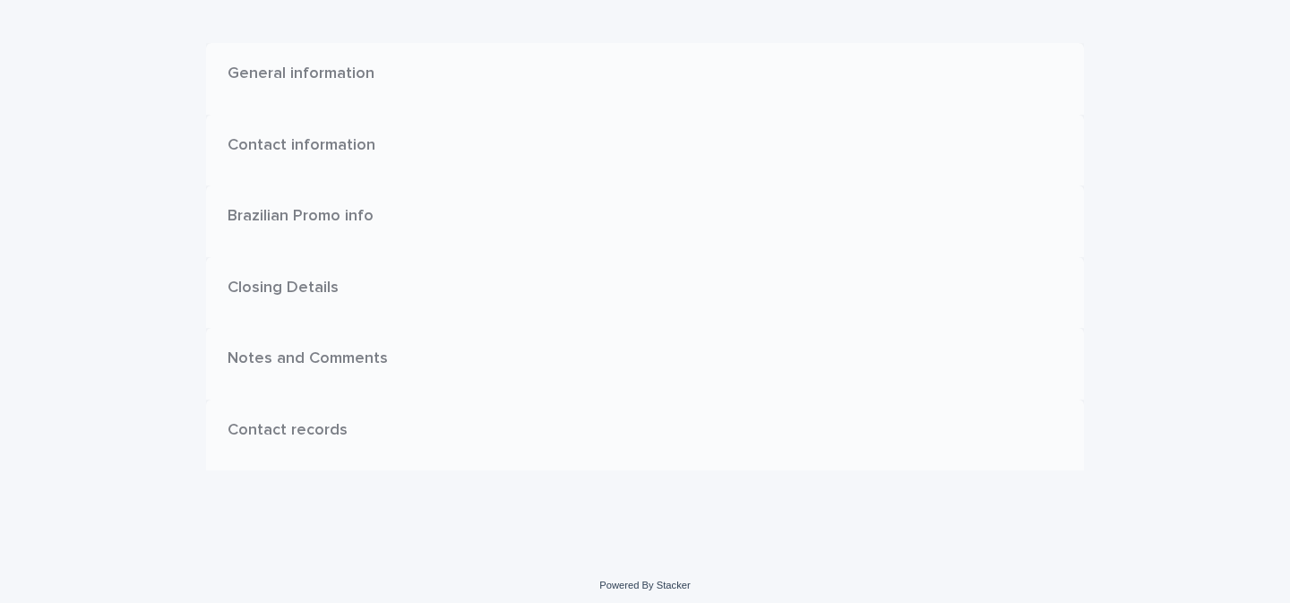
scroll to position [0, 0]
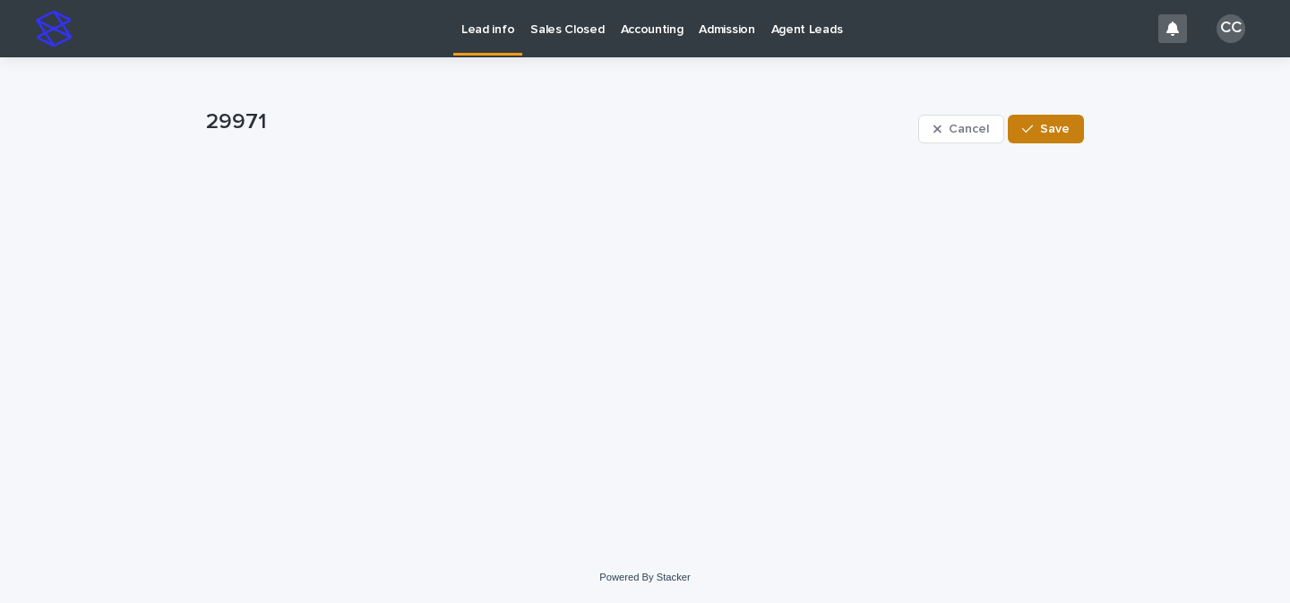
click at [1075, 123] on button "Save" at bounding box center [1046, 129] width 76 height 29
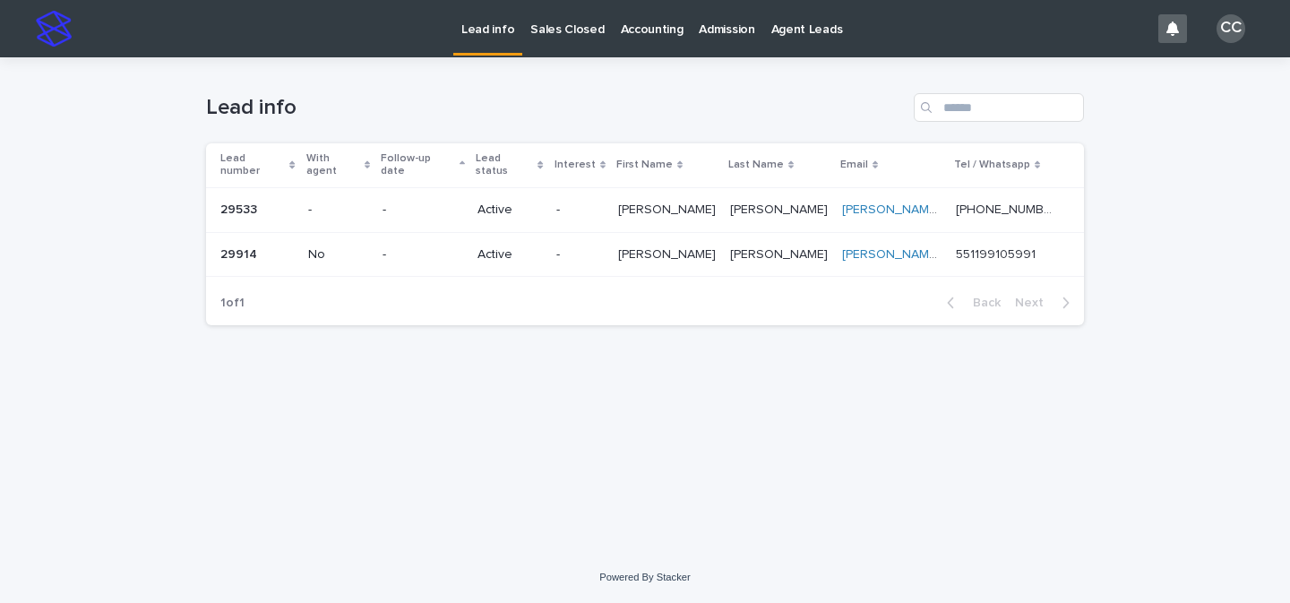
click at [485, 30] on p "Lead info" at bounding box center [487, 19] width 53 height 38
